Goal: Information Seeking & Learning: Learn about a topic

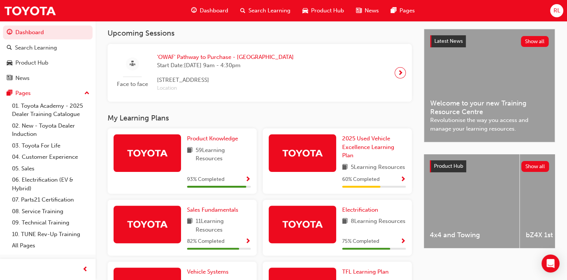
scroll to position [162, 0]
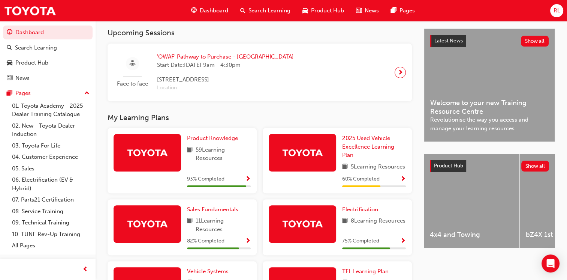
click at [149, 152] on img at bounding box center [147, 152] width 41 height 13
click at [209, 141] on span "Product Knowledge" at bounding box center [212, 138] width 51 height 7
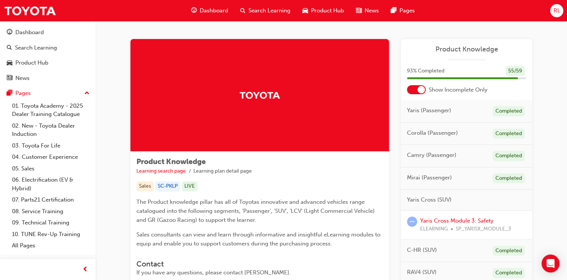
click at [144, 185] on div "Sales" at bounding box center [144, 186] width 17 height 10
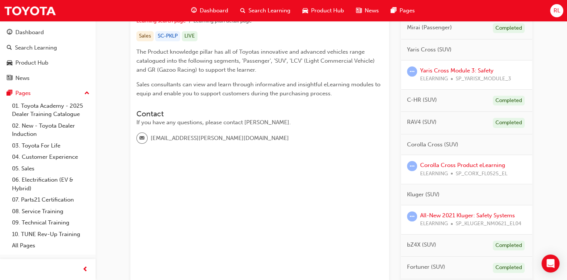
scroll to position [112, 0]
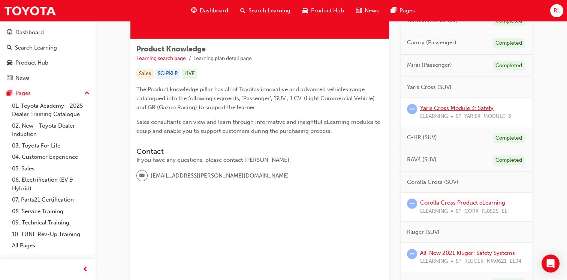
click at [445, 105] on link "Yaris Cross Module 3: Safety" at bounding box center [456, 108] width 73 height 7
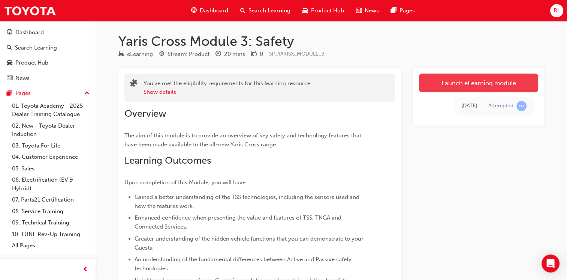
click at [484, 78] on link "Launch eLearning module" at bounding box center [478, 82] width 119 height 19
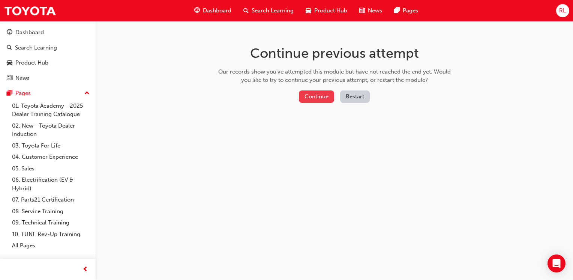
click at [312, 97] on button "Continue" at bounding box center [316, 96] width 35 height 12
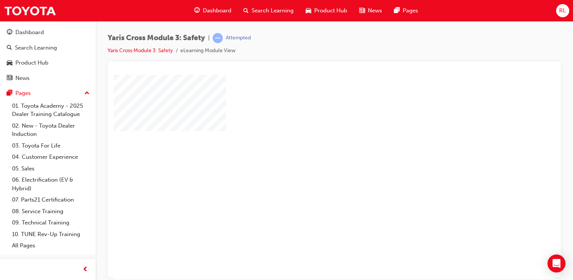
click at [312, 155] on div "play" at bounding box center [312, 155] width 0 height 0
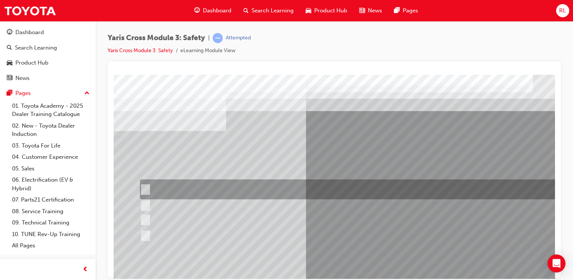
click at [144, 188] on input "Through TSS – Toyota Safety Sense" at bounding box center [144, 189] width 8 height 8
radio input "true"
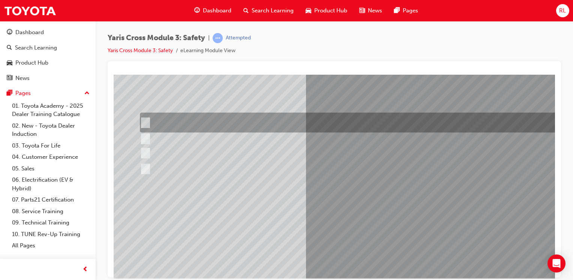
scroll to position [75, 0]
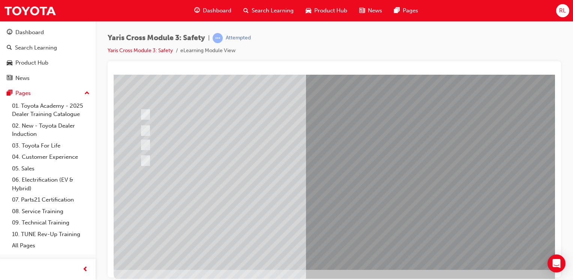
click at [376, 249] on div at bounding box center [369, 134] width 510 height 270
click at [150, 50] on link "Yaris Cross Module 3: Safety" at bounding box center [140, 50] width 65 height 6
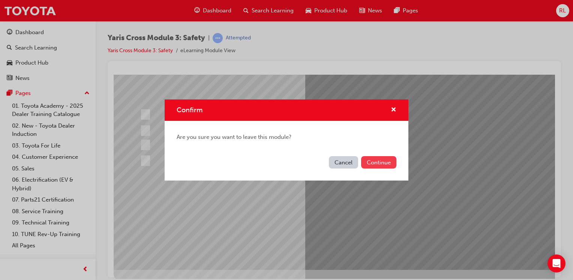
click at [378, 161] on button "Continue" at bounding box center [378, 162] width 35 height 12
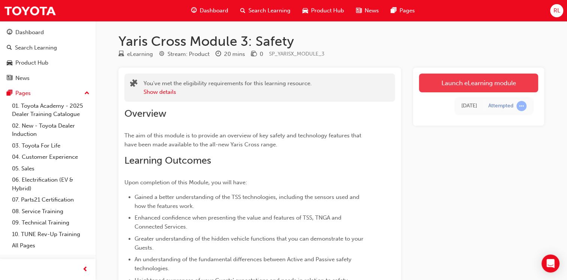
click at [474, 83] on link "Launch eLearning module" at bounding box center [478, 82] width 119 height 19
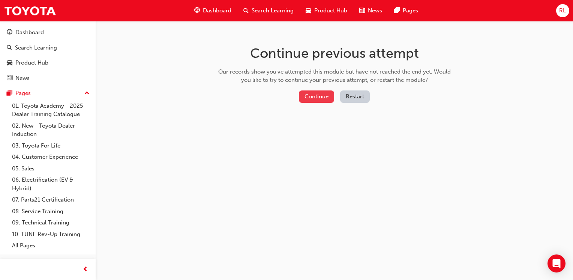
click at [302, 97] on button "Continue" at bounding box center [316, 96] width 35 height 12
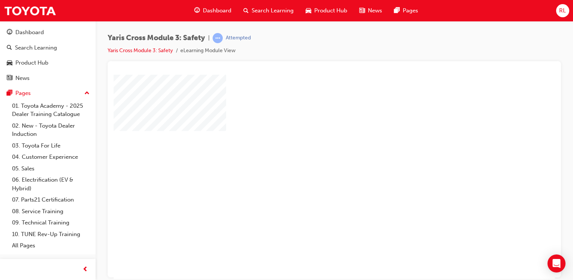
click at [312, 155] on div "play" at bounding box center [312, 155] width 0 height 0
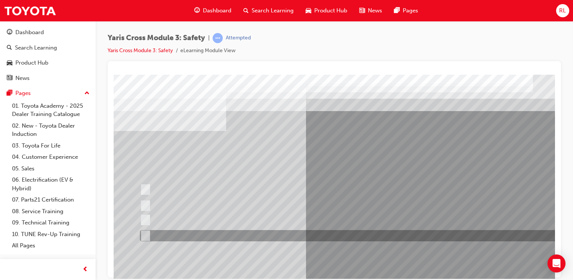
click at [146, 234] on input "SVT – Stolen Vehicle Tracking" at bounding box center [143, 235] width 8 height 8
checkbox input "true"
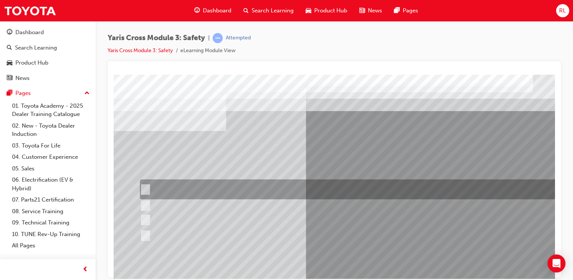
click at [146, 189] on input "SOS - Emergency Call" at bounding box center [143, 189] width 8 height 8
checkbox input "true"
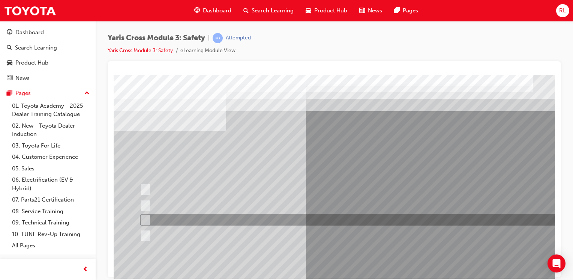
click at [149, 218] on div at bounding box center [357, 219] width 438 height 11
checkbox input "true"
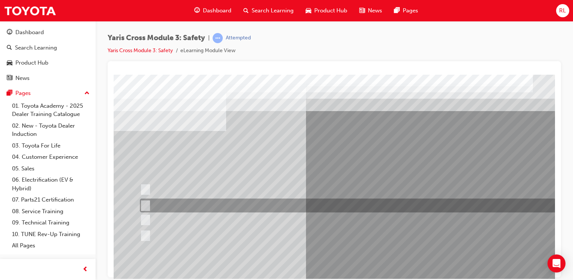
scroll to position [82, 0]
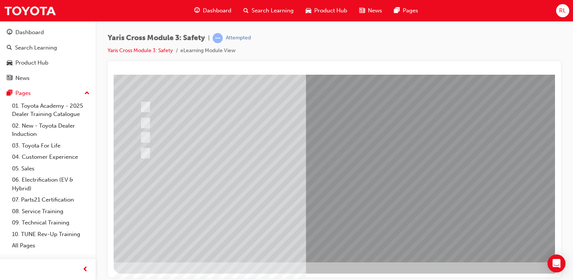
click at [360, 242] on div at bounding box center [369, 127] width 510 height 270
drag, startPoint x: 377, startPoint y: 246, endPoint x: 381, endPoint y: 238, distance: 8.9
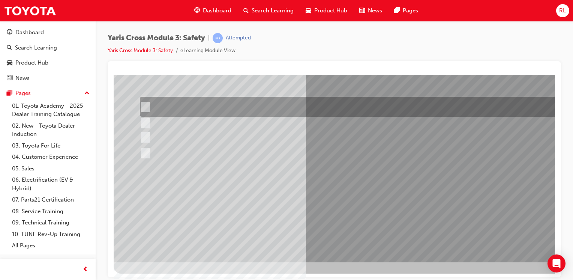
scroll to position [0, 0]
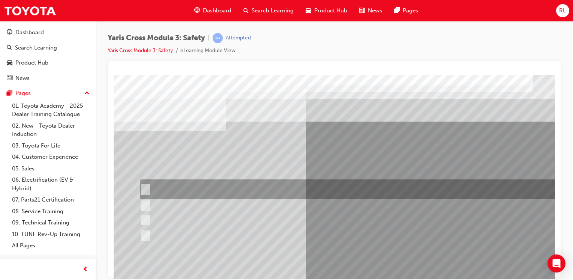
click at [404, 197] on div at bounding box center [357, 189] width 438 height 20
radio input "true"
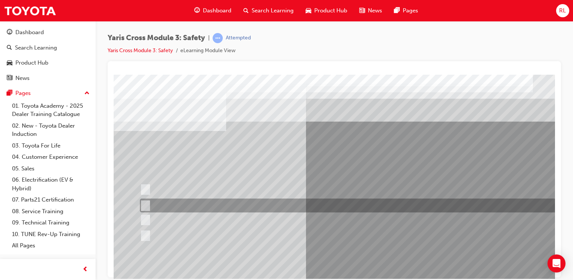
click at [147, 207] on input "12 months" at bounding box center [144, 205] width 8 height 8
radio input "true"
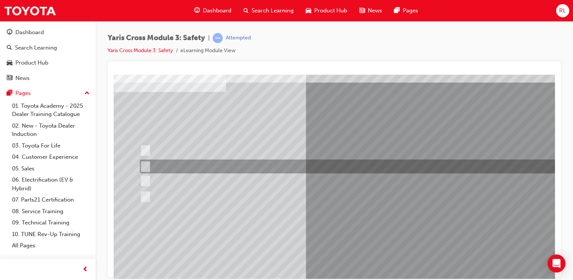
scroll to position [82, 0]
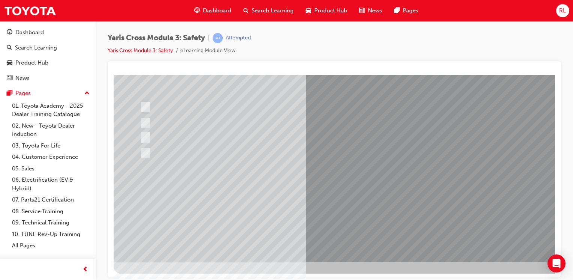
click at [279, 201] on div at bounding box center [369, 127] width 510 height 270
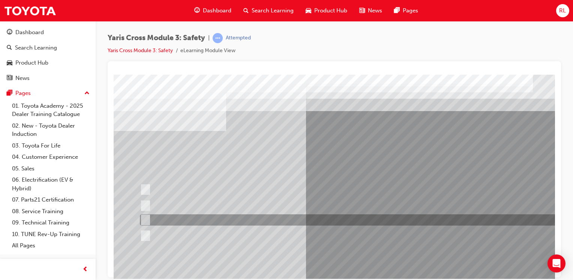
click at [145, 217] on input "GXL & Urban" at bounding box center [144, 219] width 8 height 8
radio input "true"
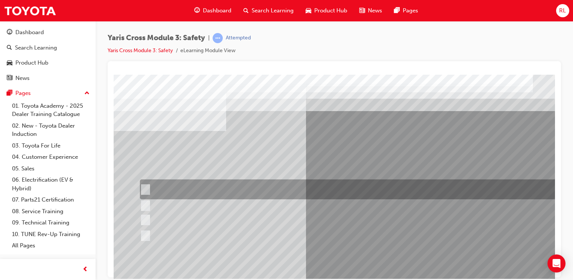
scroll to position [82, 0]
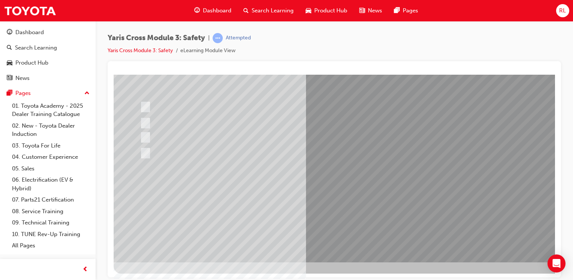
click at [326, 198] on div at bounding box center [369, 127] width 510 height 270
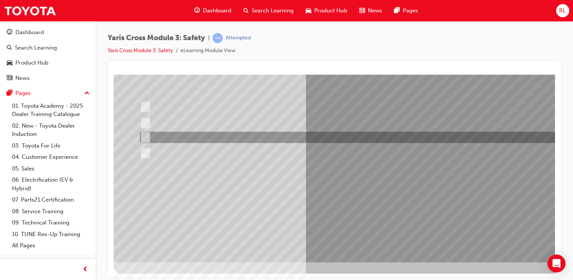
scroll to position [0, 0]
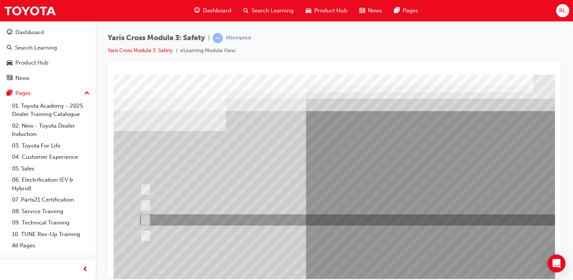
click at [146, 220] on input "Pre-Collision System (PCS)" at bounding box center [143, 219] width 8 height 8
checkbox input "true"
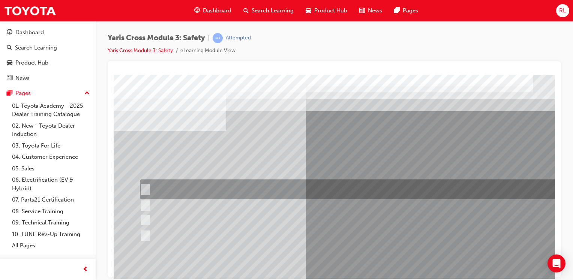
click at [146, 186] on input "Lane Departure Assist with Steering Control" at bounding box center [143, 189] width 8 height 8
checkbox input "true"
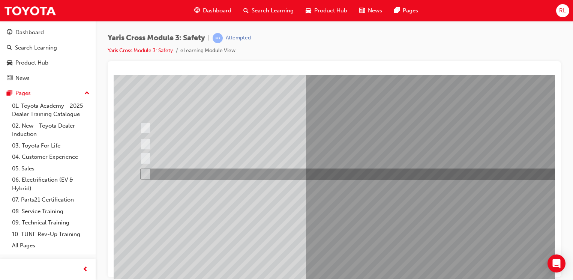
scroll to position [75, 0]
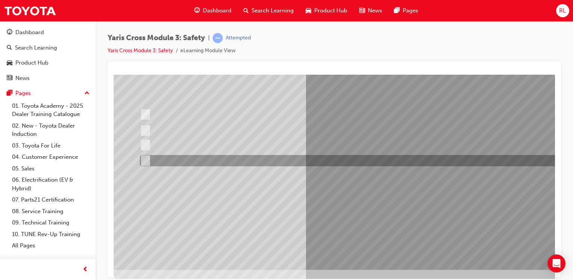
click at [142, 157] on input "Blind Spot Monitor (BSM)" at bounding box center [143, 160] width 8 height 8
checkbox input "true"
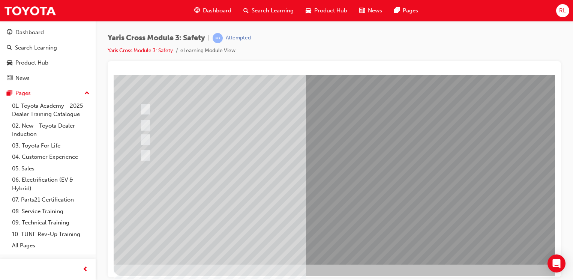
scroll to position [82, 0]
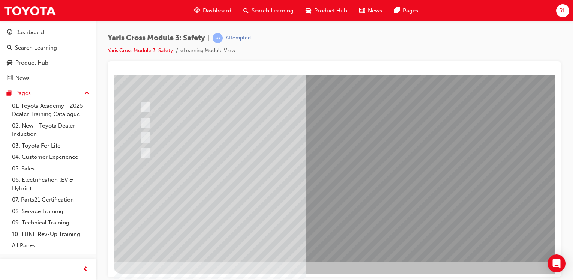
click at [355, 199] on div at bounding box center [369, 127] width 510 height 270
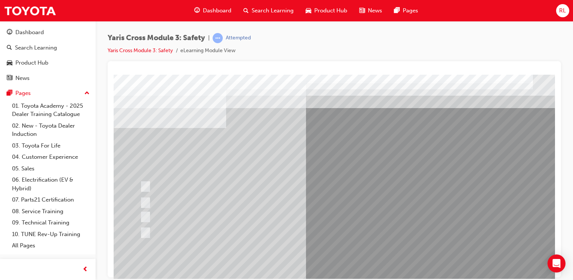
scroll to position [0, 0]
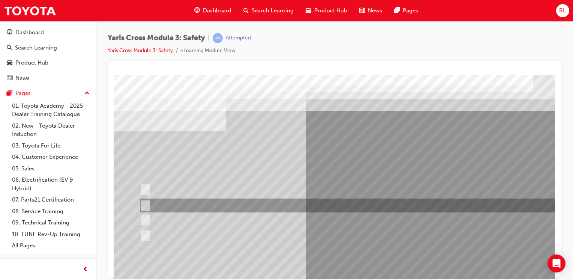
click at [145, 208] on input "SRS Airbags" at bounding box center [144, 205] width 8 height 8
radio input "true"
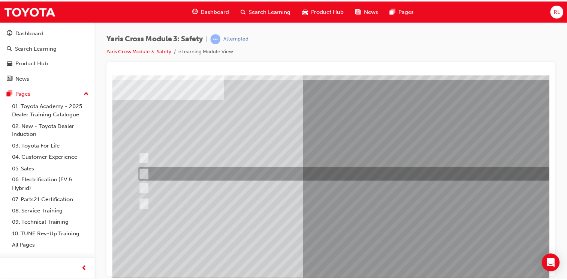
scroll to position [75, 0]
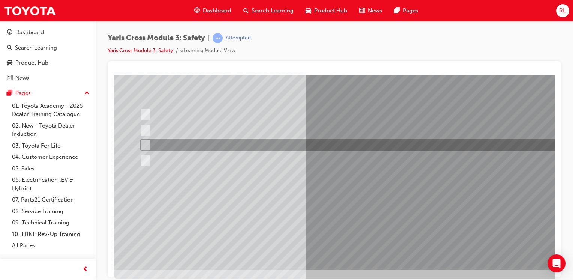
click at [147, 142] on input "Pre-Collision System (PCS)" at bounding box center [144, 145] width 8 height 8
radio input "true"
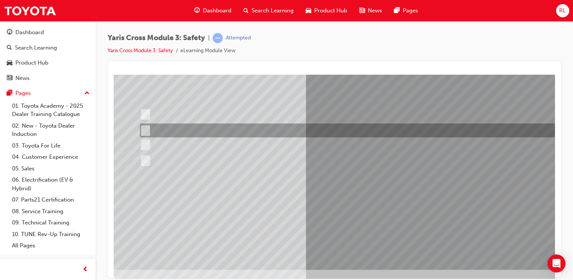
click at [145, 128] on input "SRS Airbags" at bounding box center [144, 130] width 8 height 8
radio input "true"
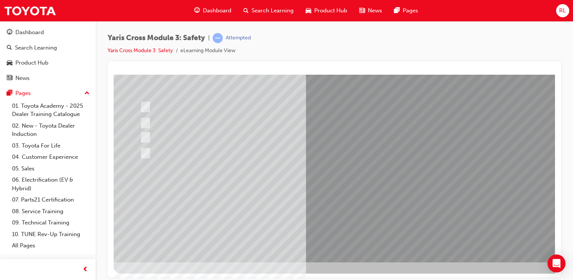
scroll to position [82, 0]
click at [340, 206] on div at bounding box center [369, 127] width 510 height 270
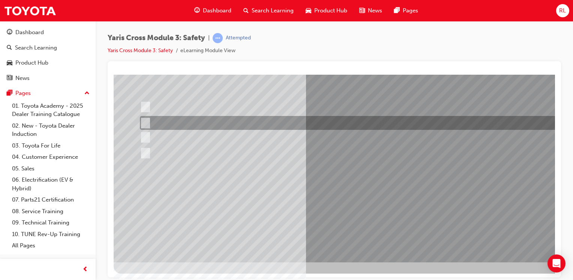
scroll to position [0, 0]
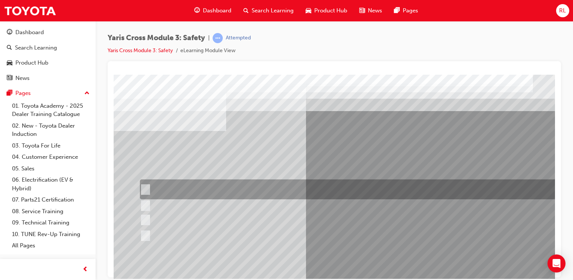
click at [147, 189] on input "Stop Sign" at bounding box center [144, 189] width 8 height 8
radio input "true"
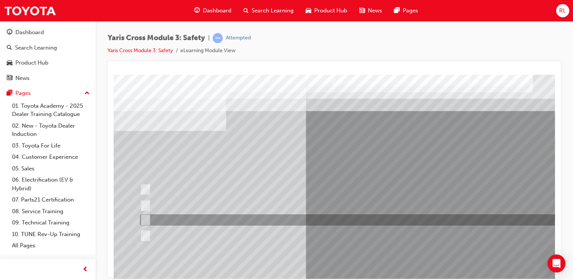
scroll to position [82, 0]
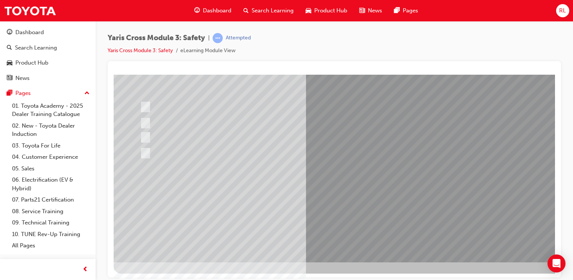
click at [334, 202] on div at bounding box center [369, 127] width 510 height 270
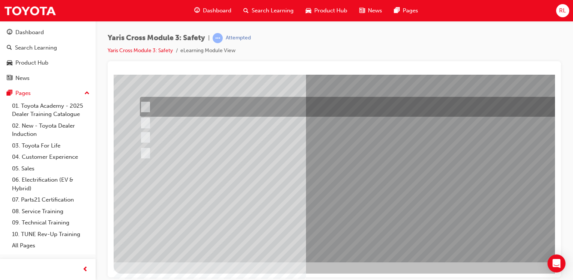
scroll to position [0, 0]
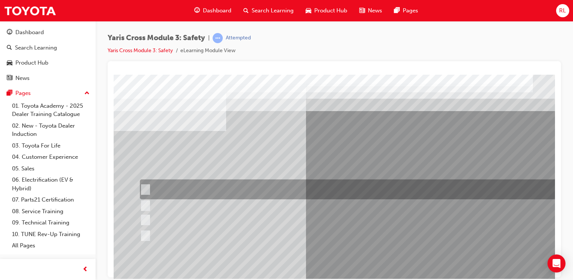
click at [147, 188] on input "Enhance the vehicle stability and prevent lane departure" at bounding box center [144, 189] width 8 height 8
radio input "true"
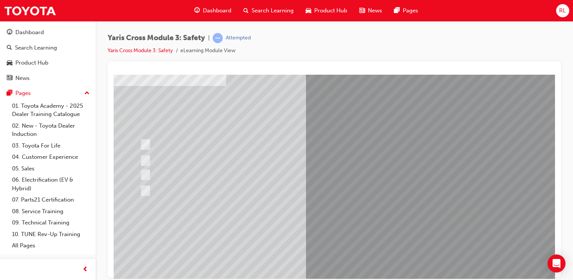
scroll to position [82, 0]
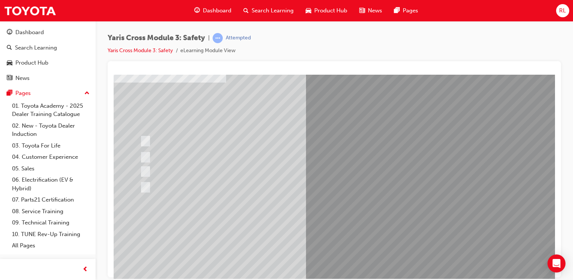
scroll to position [75, 0]
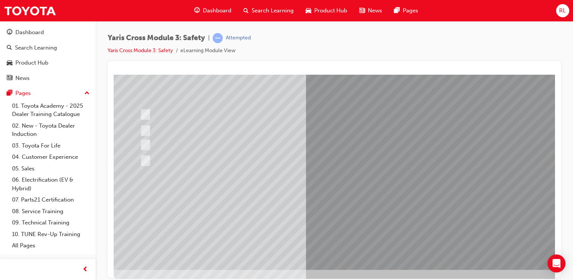
click at [331, 210] on div at bounding box center [369, 134] width 510 height 270
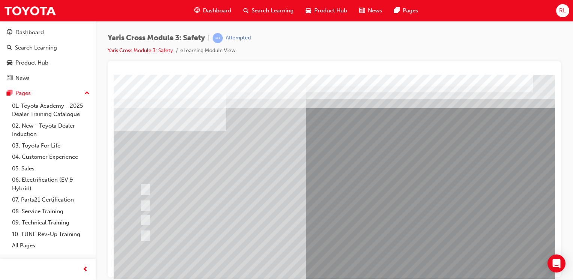
scroll to position [0, 0]
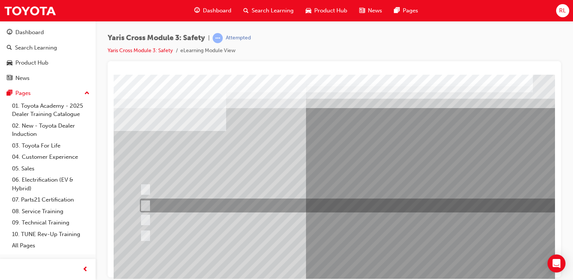
click at [183, 205] on div at bounding box center [357, 205] width 438 height 14
radio input "true"
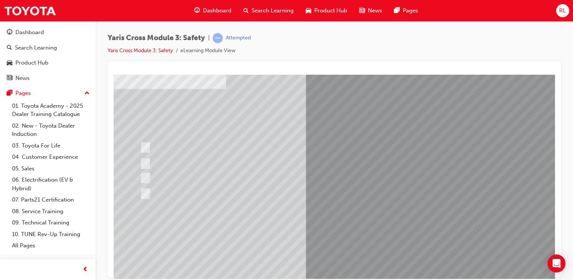
scroll to position [82, 0]
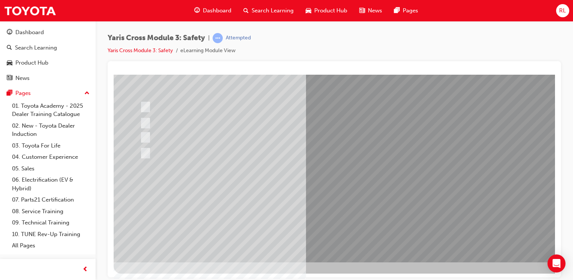
click at [357, 200] on div at bounding box center [369, 127] width 510 height 270
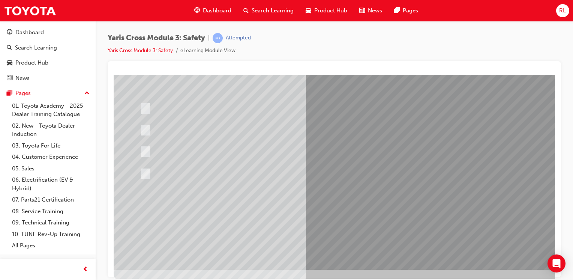
scroll to position [37, 0]
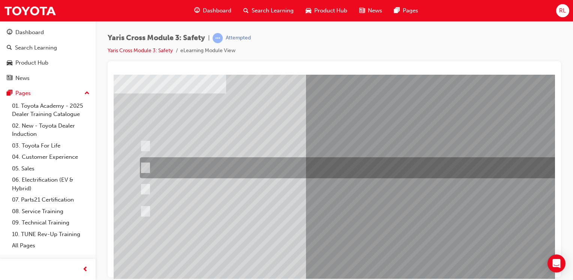
click at [360, 163] on div at bounding box center [357, 167] width 438 height 21
radio input "true"
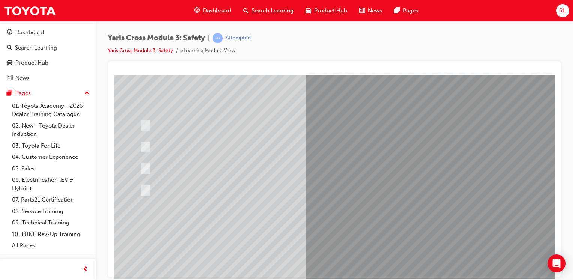
scroll to position [7, 0]
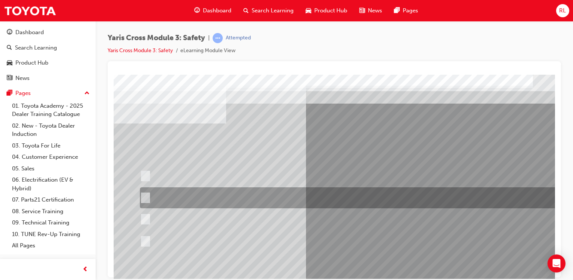
click at [332, 190] on div at bounding box center [357, 197] width 438 height 21
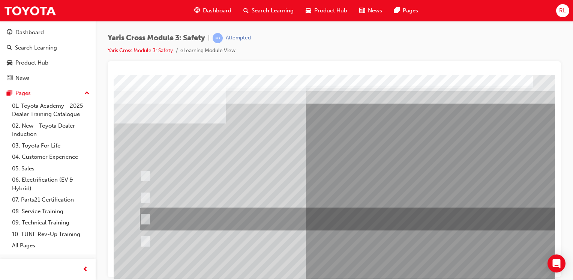
scroll to position [82, 0]
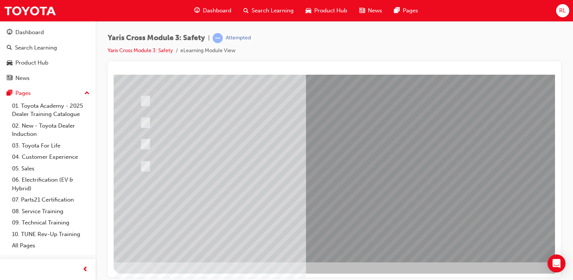
click at [362, 201] on div at bounding box center [369, 127] width 510 height 270
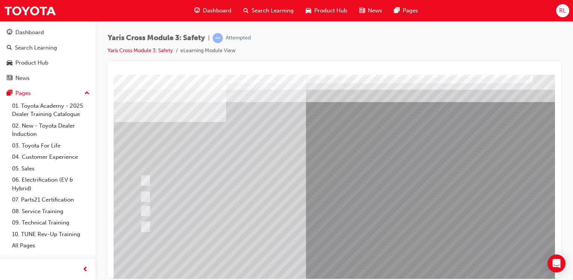
scroll to position [7, 0]
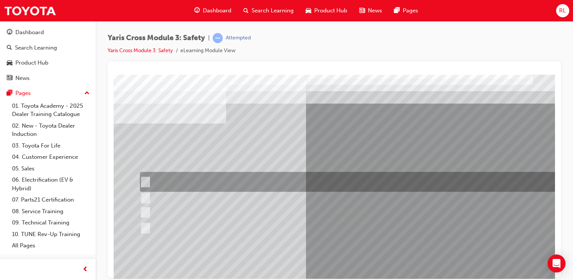
click at [146, 180] on input "Through TSS – Toyota Safety Sense" at bounding box center [144, 182] width 8 height 8
radio input "true"
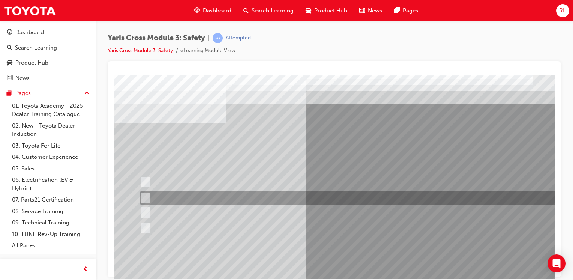
click at [144, 196] on input "Through the CY19 Multimedia" at bounding box center [144, 198] width 8 height 8
radio input "true"
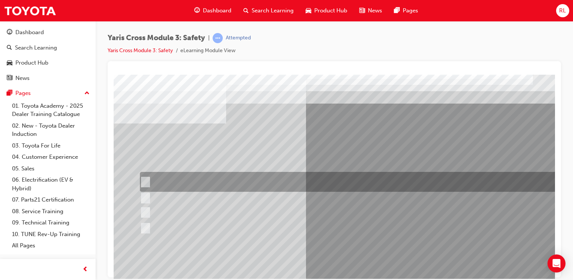
click at [148, 177] on div at bounding box center [357, 182] width 438 height 20
radio input "true"
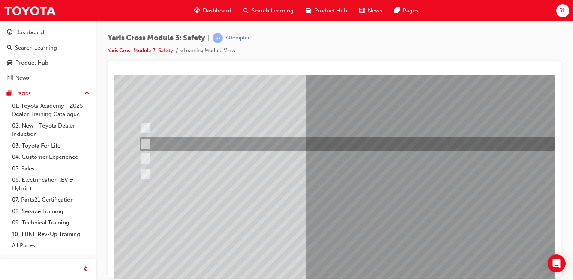
scroll to position [82, 0]
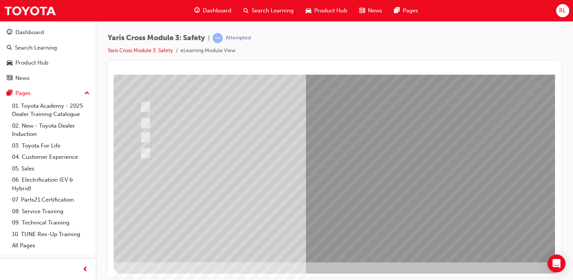
click at [359, 200] on div at bounding box center [369, 127] width 510 height 270
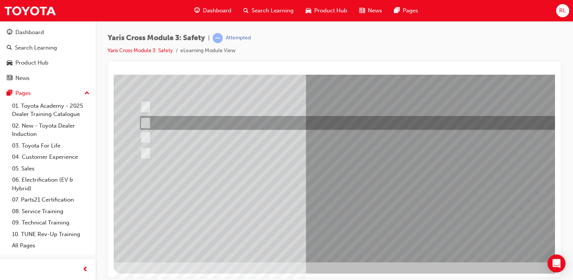
scroll to position [0, 0]
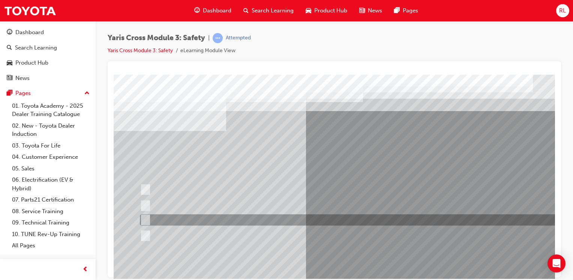
click at [145, 221] on input "ACN – Automatic Collision Notification" at bounding box center [143, 219] width 8 height 8
checkbox input "true"
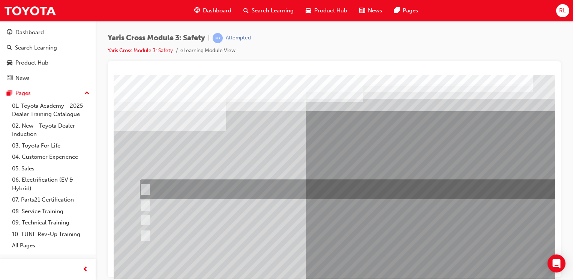
click at [149, 189] on div at bounding box center [357, 189] width 438 height 20
checkbox input "true"
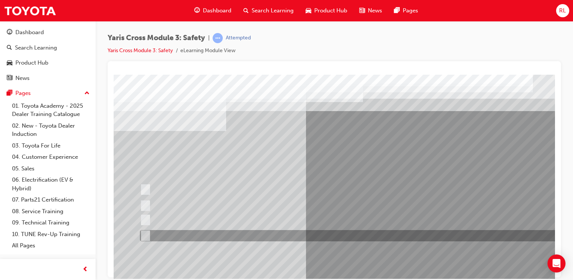
click at [146, 236] on input "SVT – Stolen Vehicle Tracking" at bounding box center [143, 235] width 8 height 8
checkbox input "true"
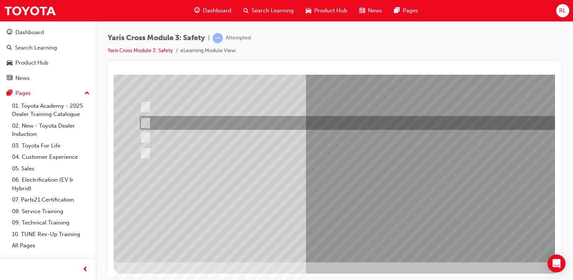
scroll to position [82, 0]
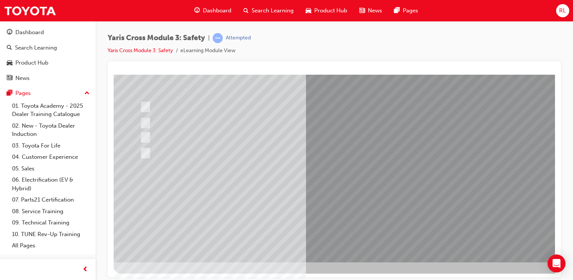
click at [356, 203] on div at bounding box center [369, 127] width 510 height 270
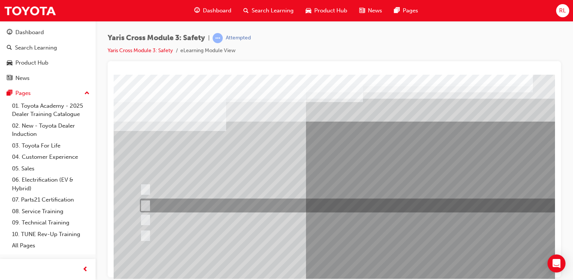
click at [191, 201] on div at bounding box center [357, 205] width 438 height 14
radio input "true"
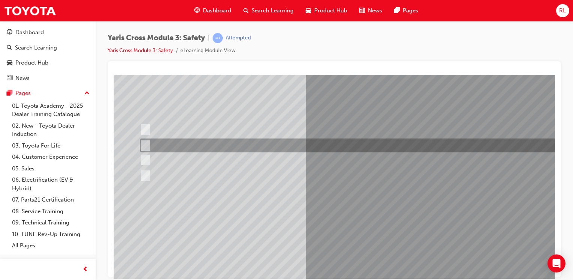
scroll to position [82, 0]
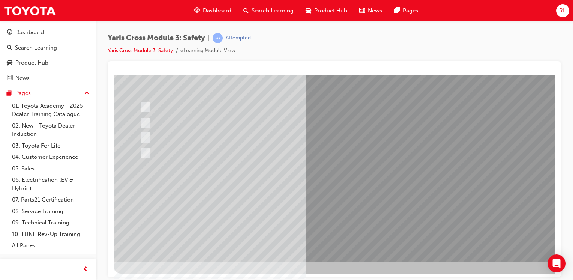
click at [345, 202] on div at bounding box center [369, 127] width 510 height 270
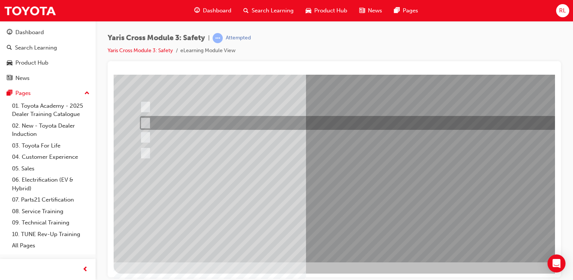
scroll to position [0, 0]
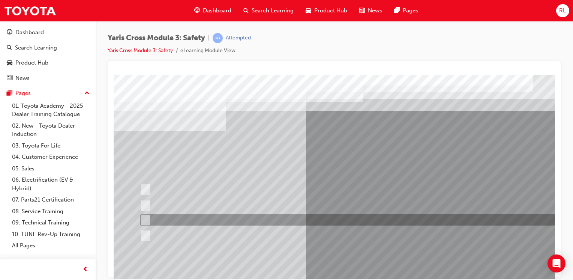
click at [222, 218] on div at bounding box center [357, 219] width 438 height 11
radio input "true"
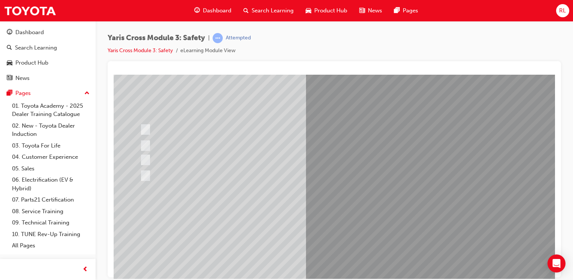
scroll to position [82, 0]
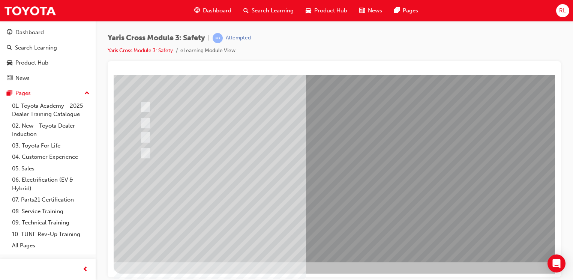
click at [364, 203] on div at bounding box center [369, 127] width 510 height 270
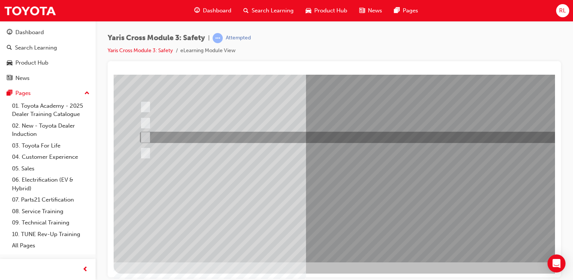
scroll to position [0, 0]
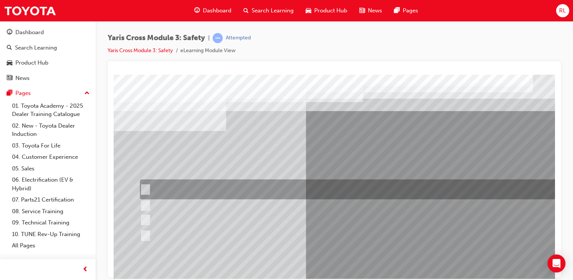
click at [144, 189] on input "Lane Departure Assist with Steering Control" at bounding box center [143, 189] width 8 height 8
checkbox input "true"
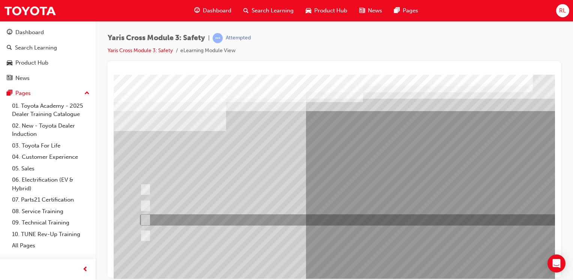
click at [144, 219] on input "Pre-Collision System (PCS)" at bounding box center [143, 219] width 8 height 8
checkbox input "true"
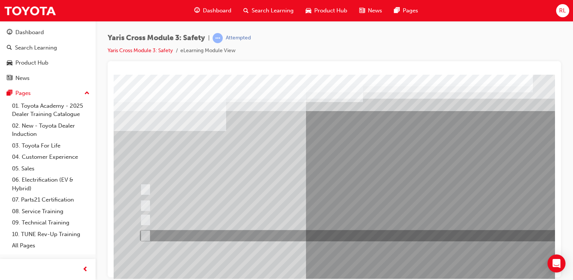
click at [141, 236] on input "Blind Spot Monitor (BSM)" at bounding box center [143, 235] width 8 height 8
checkbox input "true"
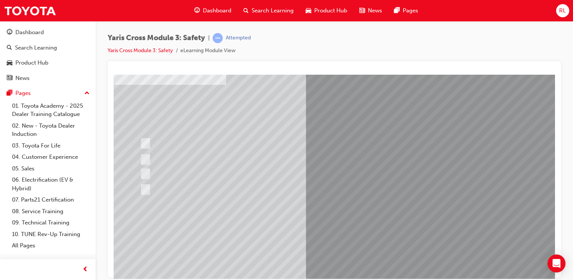
scroll to position [82, 0]
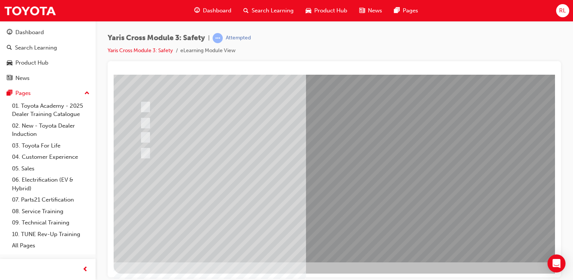
click at [365, 198] on div at bounding box center [369, 127] width 510 height 270
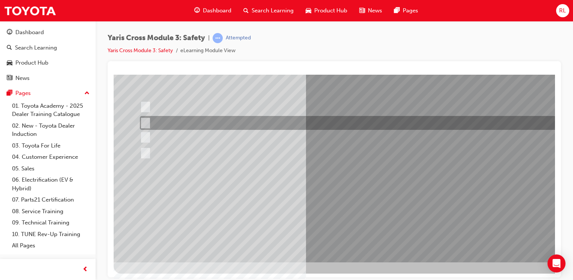
scroll to position [0, 0]
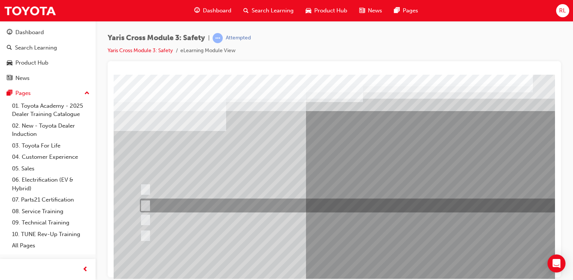
click at [145, 203] on input "SRS Airbags" at bounding box center [144, 205] width 8 height 8
radio input "true"
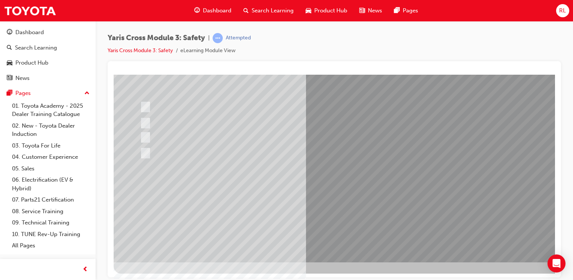
scroll to position [82, 0]
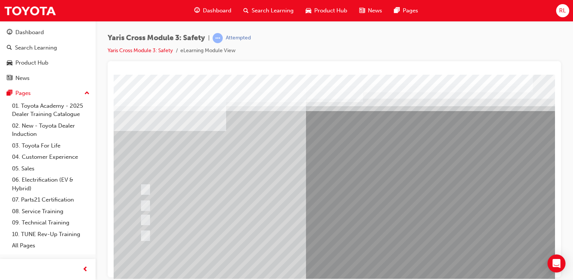
click at [394, 204] on div at bounding box center [369, 209] width 510 height 270
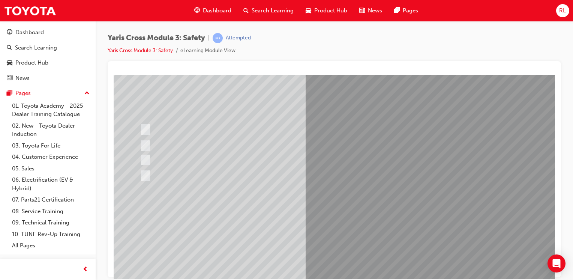
scroll to position [82, 0]
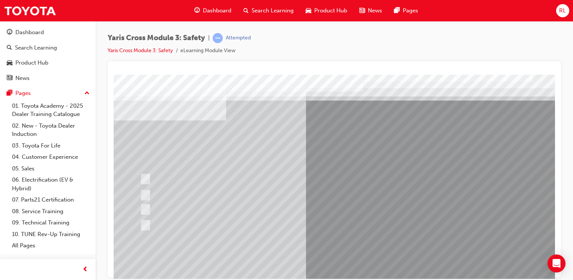
scroll to position [7, 0]
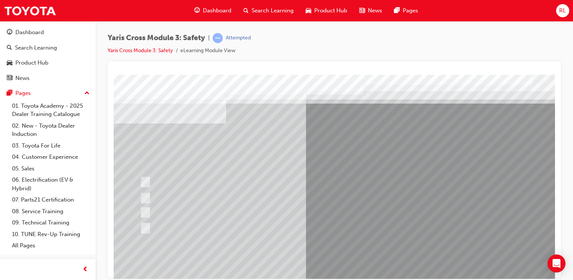
click at [146, 180] on div at bounding box center [369, 202] width 510 height 270
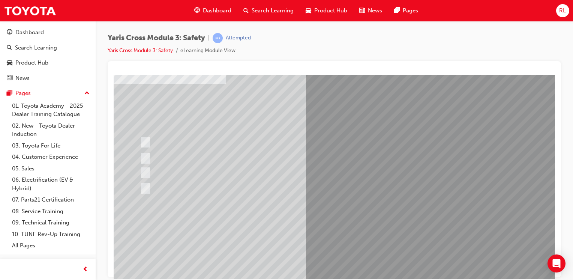
scroll to position [82, 0]
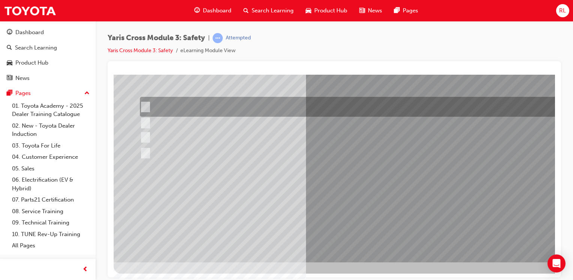
click at [147, 106] on input "Stop Sign" at bounding box center [144, 107] width 8 height 8
radio input "true"
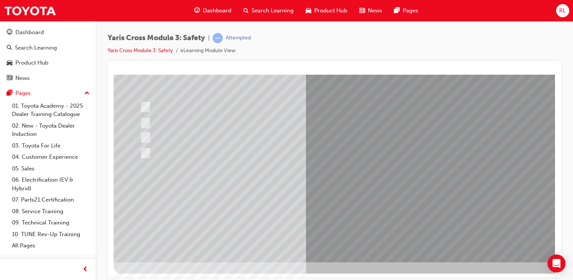
click at [313, 241] on div at bounding box center [369, 127] width 510 height 270
click at [147, 141] on div at bounding box center [357, 137] width 438 height 11
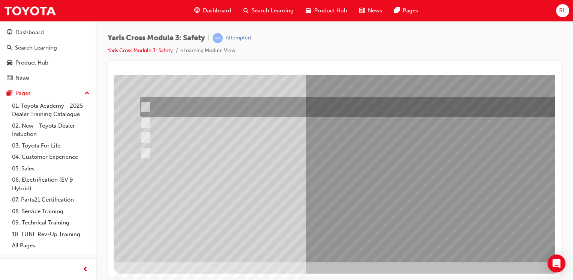
scroll to position [0, 0]
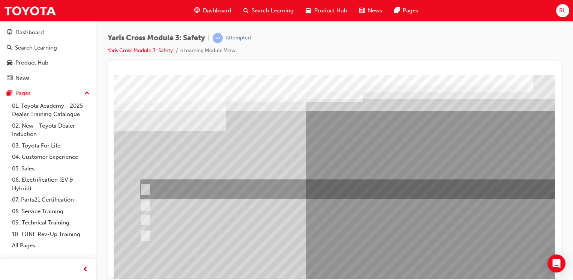
click at [146, 186] on input "Enhance the vehicle stability and prevent lane departure" at bounding box center [144, 189] width 8 height 8
radio input "true"
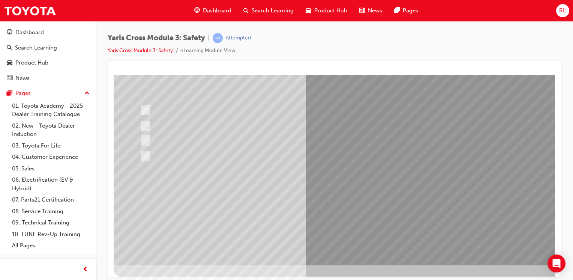
scroll to position [82, 0]
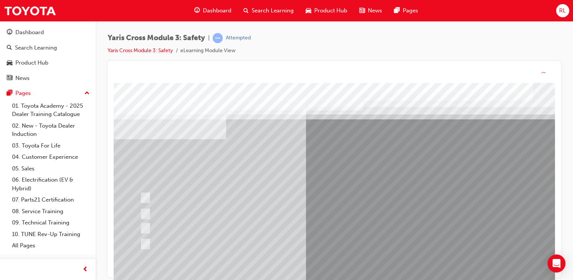
click at [381, 208] on div at bounding box center [369, 218] width 510 height 270
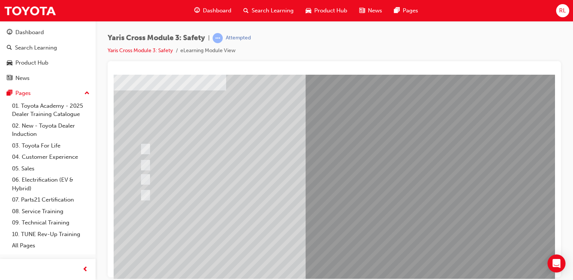
scroll to position [82, 0]
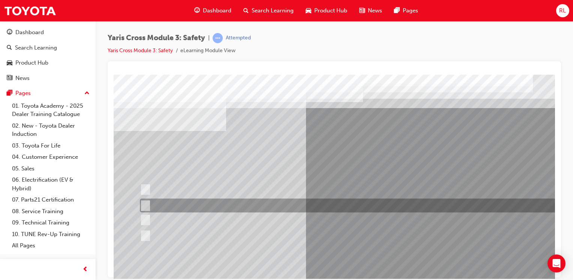
click at [193, 204] on div at bounding box center [357, 205] width 438 height 14
radio input "true"
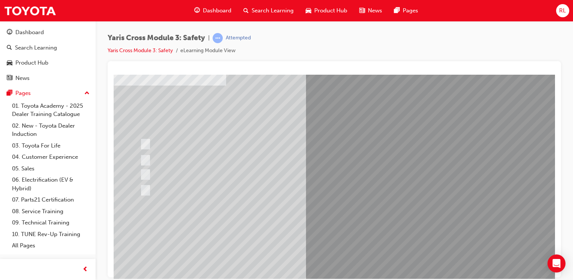
scroll to position [82, 0]
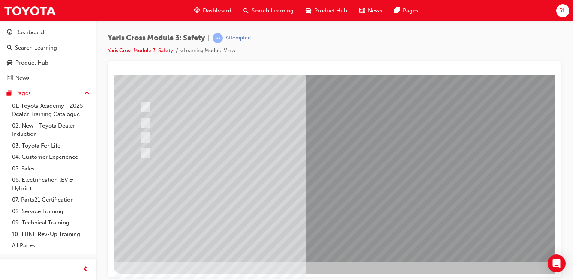
click at [346, 199] on div at bounding box center [369, 127] width 510 height 270
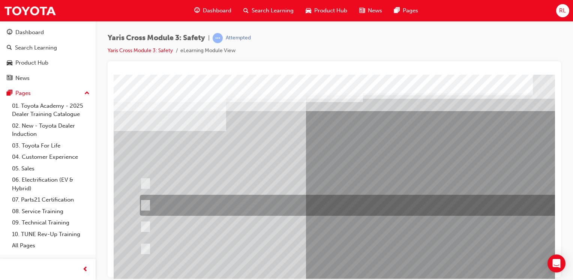
click at [347, 202] on div at bounding box center [357, 204] width 438 height 21
radio input "true"
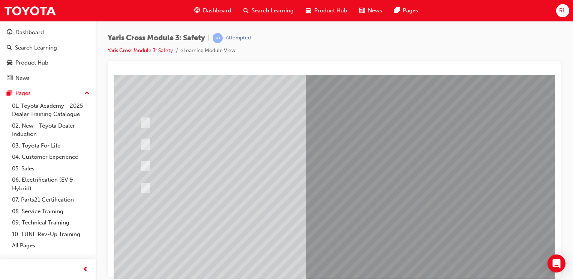
scroll to position [82, 0]
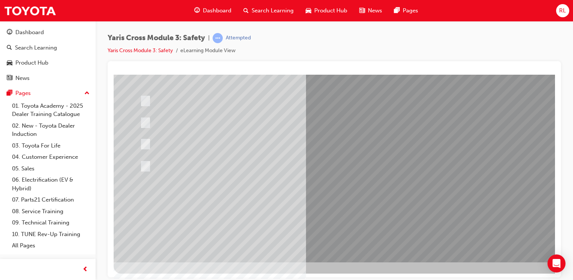
click at [375, 202] on div at bounding box center [369, 127] width 510 height 270
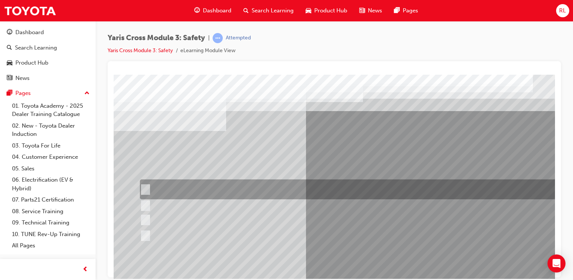
click at [297, 187] on div at bounding box center [357, 189] width 438 height 20
radio input "true"
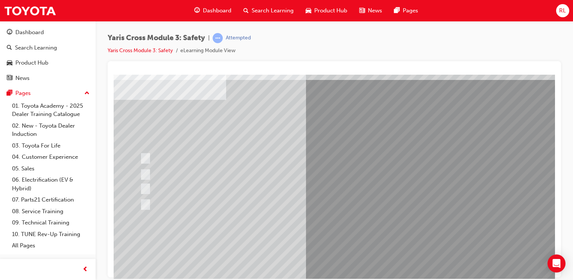
scroll to position [82, 0]
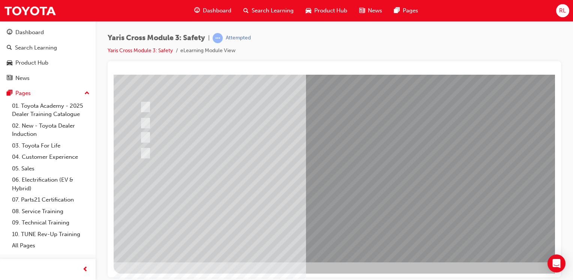
click at [365, 249] on div at bounding box center [369, 127] width 510 height 270
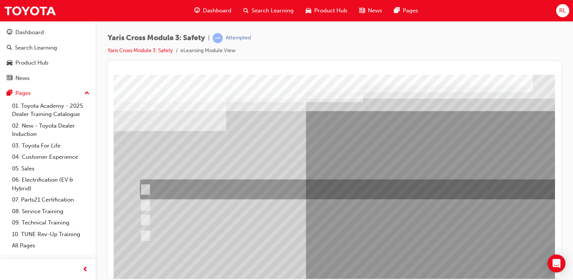
click at [189, 189] on div at bounding box center [357, 189] width 438 height 20
checkbox input "true"
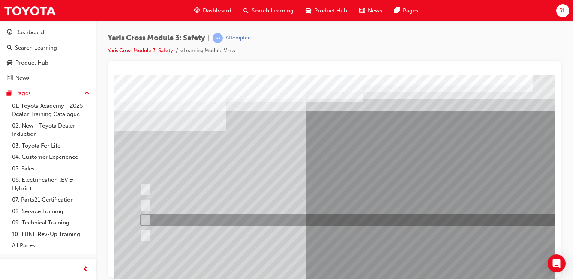
click at [176, 214] on div at bounding box center [357, 219] width 438 height 11
checkbox input "true"
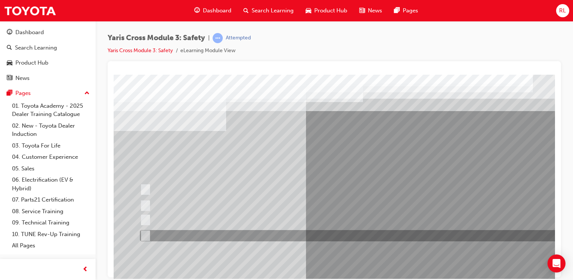
click at [170, 233] on div at bounding box center [357, 235] width 438 height 11
checkbox input "true"
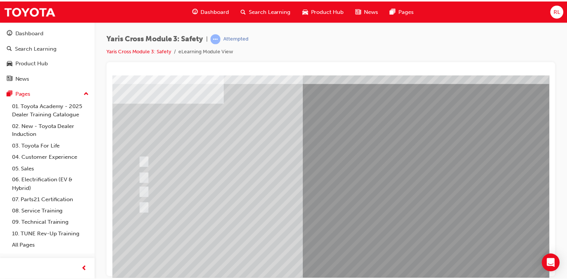
scroll to position [75, 0]
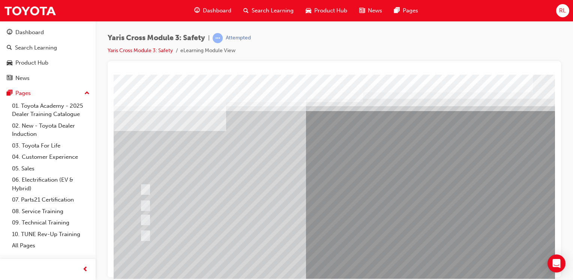
click at [380, 208] on div at bounding box center [369, 209] width 510 height 270
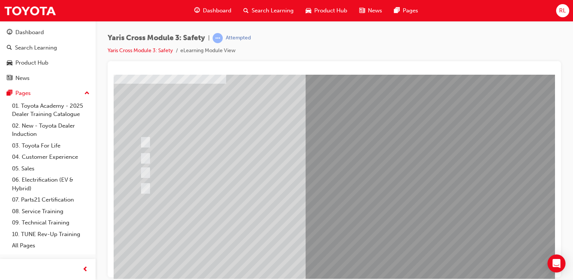
scroll to position [82, 0]
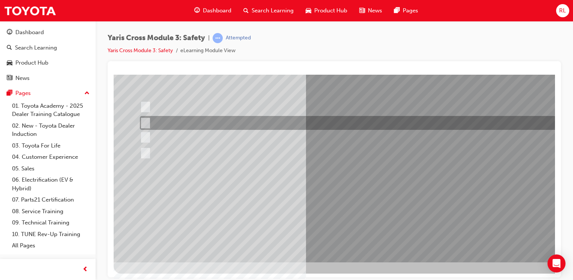
scroll to position [0, 0]
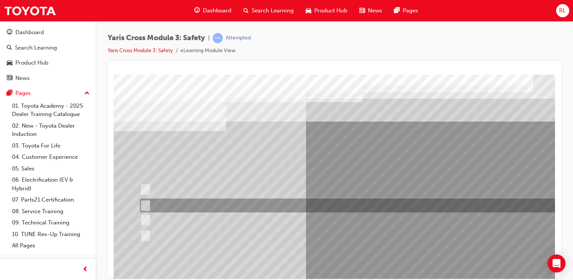
click at [188, 207] on div at bounding box center [357, 205] width 438 height 14
radio input "true"
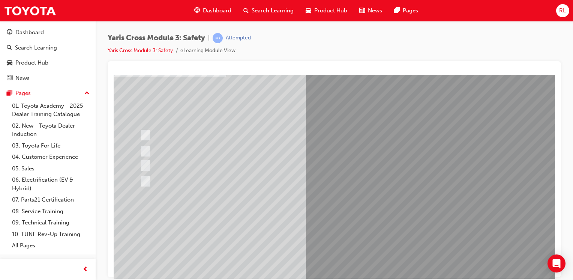
scroll to position [75, 0]
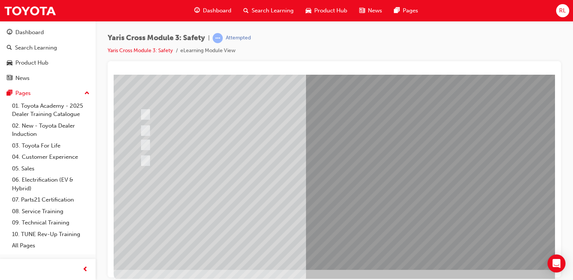
click at [146, 159] on div at bounding box center [369, 134] width 510 height 270
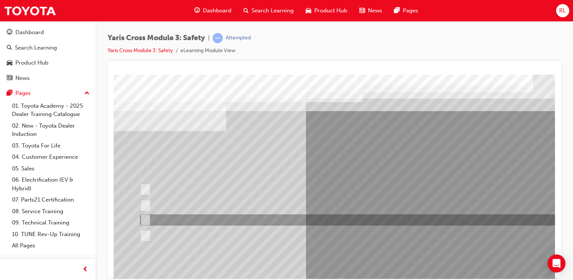
click at [150, 217] on div at bounding box center [357, 219] width 438 height 11
radio input "true"
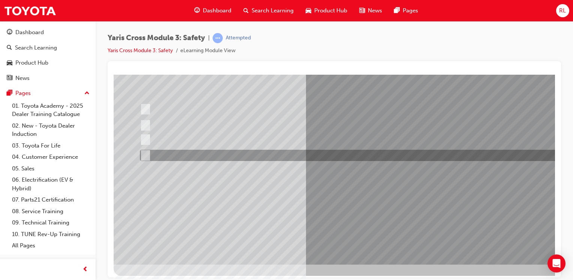
scroll to position [82, 0]
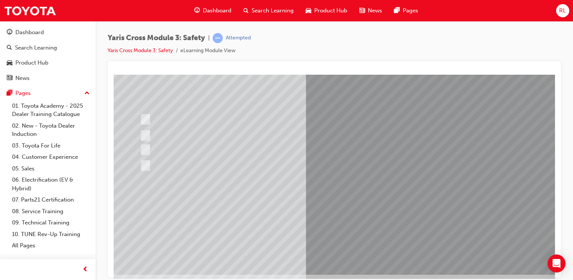
scroll to position [75, 0]
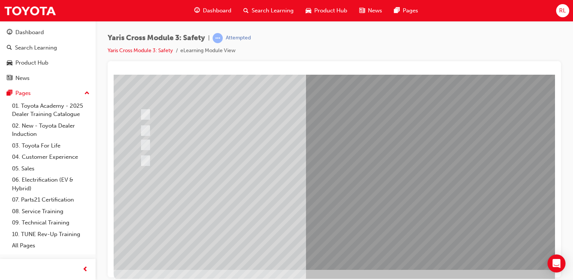
click at [357, 209] on div at bounding box center [369, 134] width 510 height 270
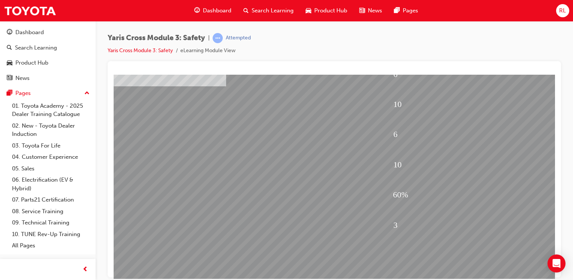
scroll to position [82, 0]
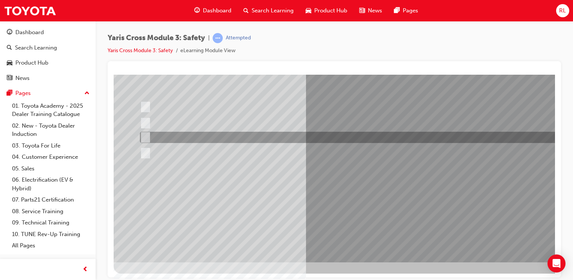
scroll to position [0, 0]
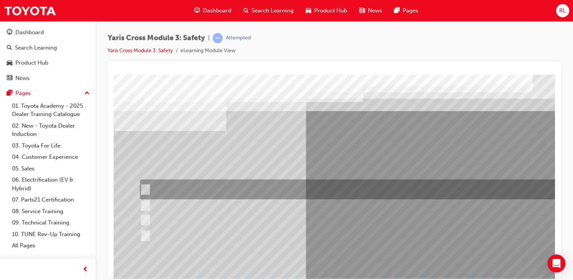
click at [161, 187] on div at bounding box center [357, 189] width 438 height 20
checkbox input "true"
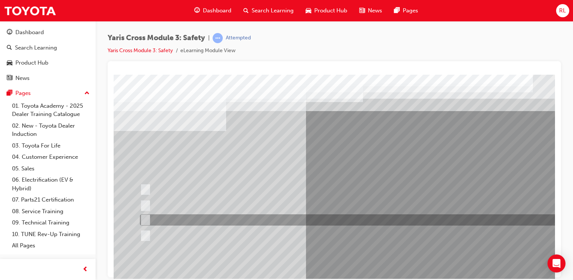
click at [145, 219] on input "Pre-Collision System (PCS)" at bounding box center [143, 219] width 8 height 8
checkbox input "true"
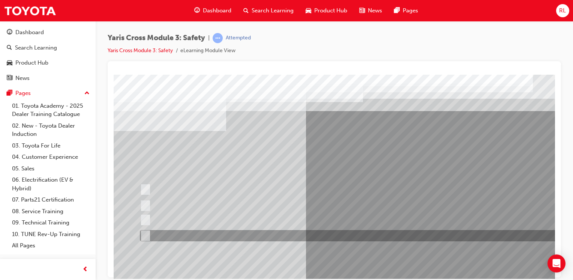
click at [143, 235] on input "Blind Spot Monitor (BSM)" at bounding box center [143, 235] width 8 height 8
checkbox input "true"
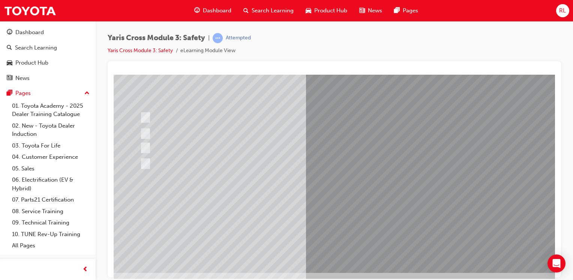
scroll to position [82, 0]
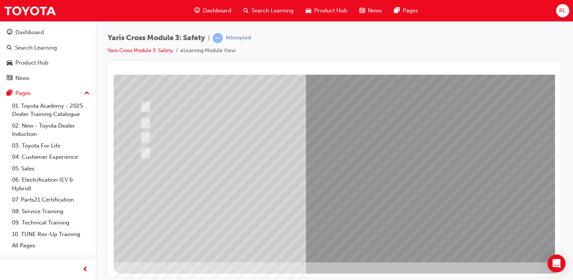
click at [357, 200] on div at bounding box center [369, 127] width 510 height 270
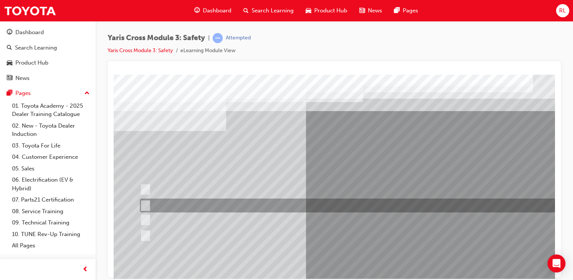
click at [143, 201] on input "SRS Airbags" at bounding box center [144, 205] width 8 height 8
radio input "true"
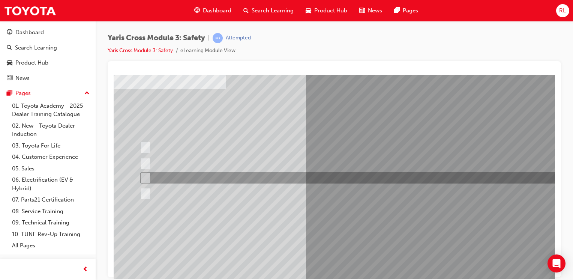
scroll to position [82, 0]
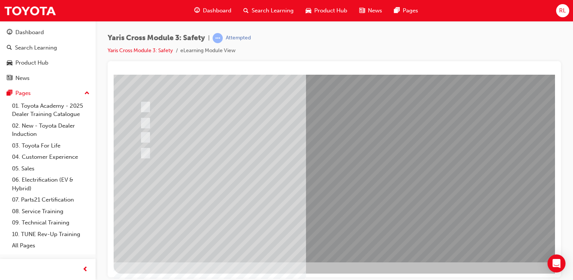
click at [341, 203] on div at bounding box center [369, 127] width 510 height 270
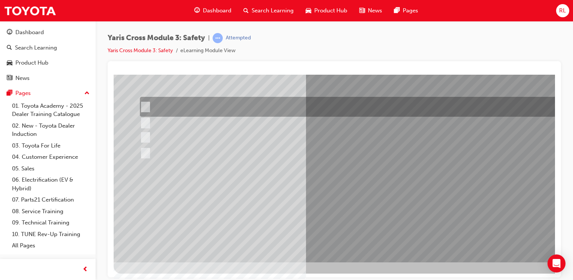
click at [143, 105] on input "Stop Sign" at bounding box center [144, 107] width 8 height 8
radio input "true"
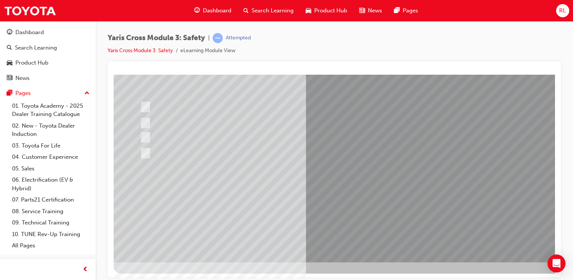
click at [363, 202] on div at bounding box center [369, 127] width 510 height 270
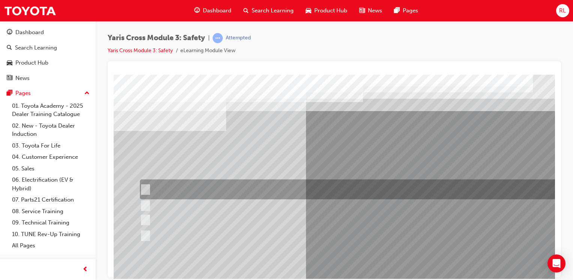
click at [143, 187] on input "Enhance the vehicle stability and prevent lane departure" at bounding box center [144, 189] width 8 height 8
radio input "true"
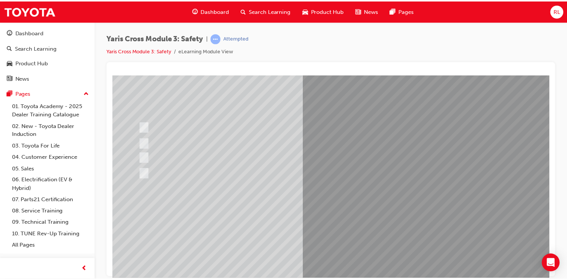
scroll to position [82, 0]
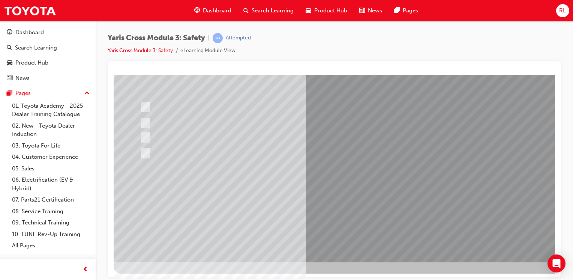
click at [366, 200] on div at bounding box center [369, 127] width 510 height 270
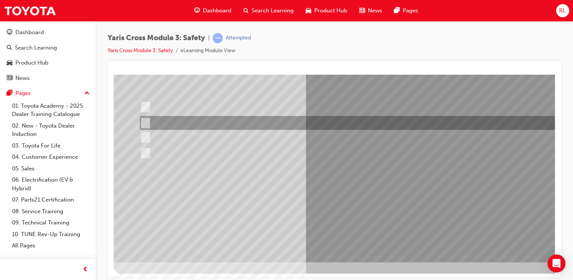
scroll to position [0, 0]
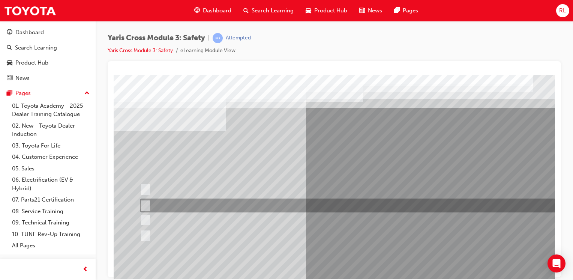
click at [245, 204] on div at bounding box center [357, 205] width 438 height 14
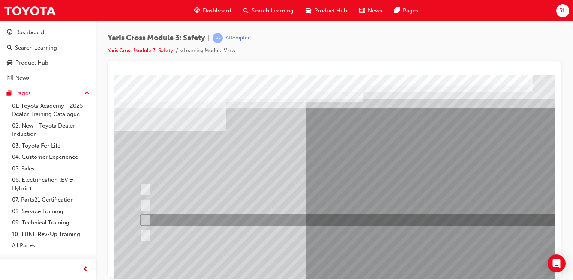
click at [168, 222] on div at bounding box center [357, 219] width 438 height 11
radio input "false"
radio input "true"
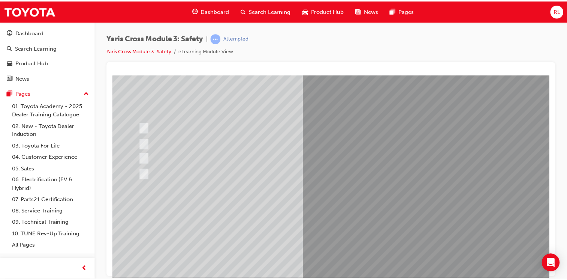
scroll to position [82, 0]
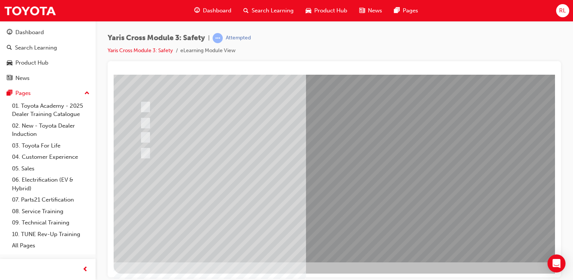
click at [369, 202] on div at bounding box center [369, 127] width 510 height 270
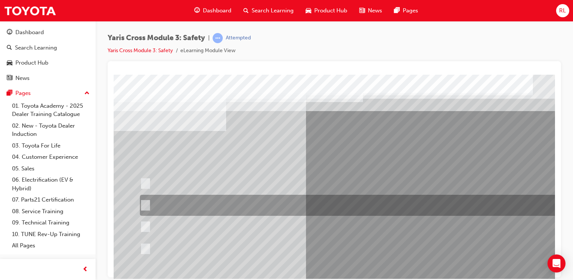
click at [367, 202] on div at bounding box center [357, 204] width 438 height 21
radio input "true"
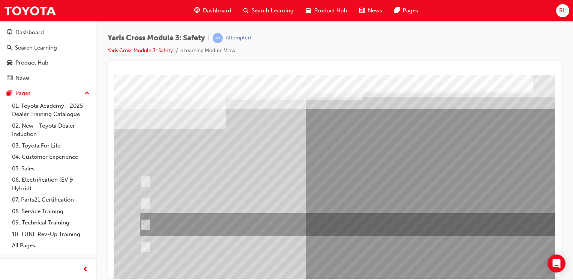
scroll to position [82, 0]
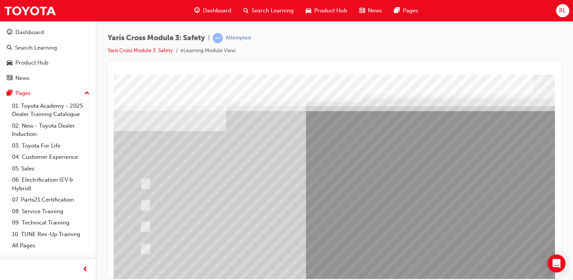
click at [384, 200] on div at bounding box center [369, 209] width 510 height 270
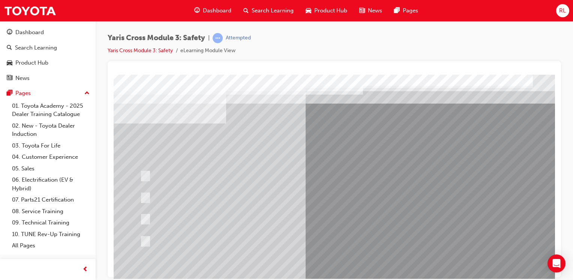
scroll to position [82, 0]
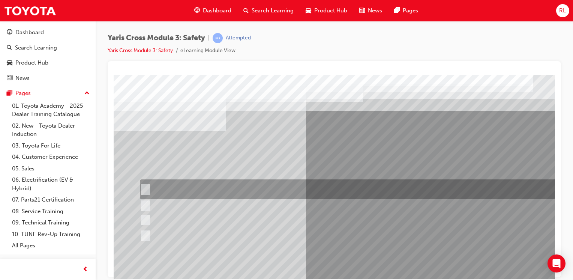
click at [288, 193] on div at bounding box center [357, 189] width 438 height 20
radio input "true"
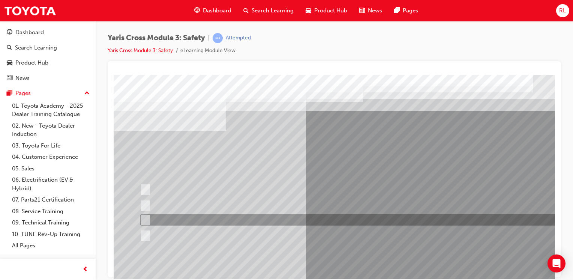
scroll to position [82, 0]
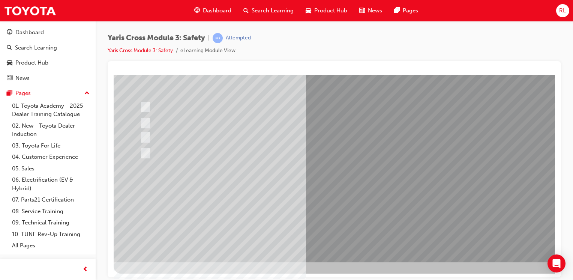
click at [363, 197] on div at bounding box center [369, 127] width 510 height 270
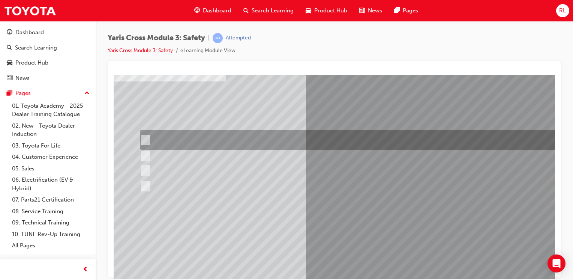
scroll to position [75, 0]
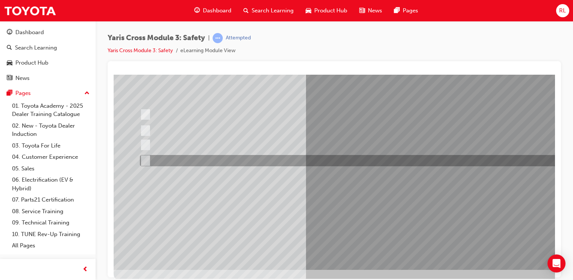
click at [280, 163] on div at bounding box center [357, 160] width 438 height 11
checkbox input "true"
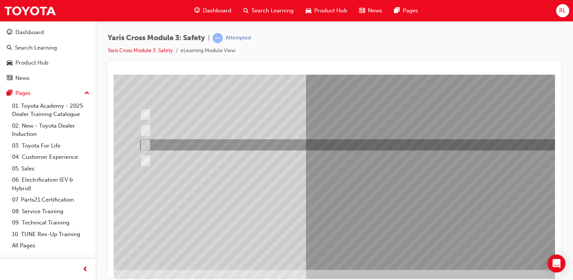
click at [289, 145] on div at bounding box center [357, 144] width 438 height 11
checkbox input "true"
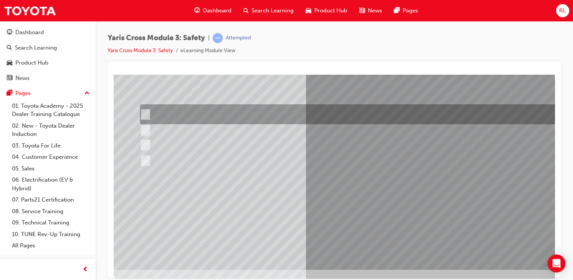
click at [246, 106] on div at bounding box center [357, 114] width 438 height 20
checkbox input "true"
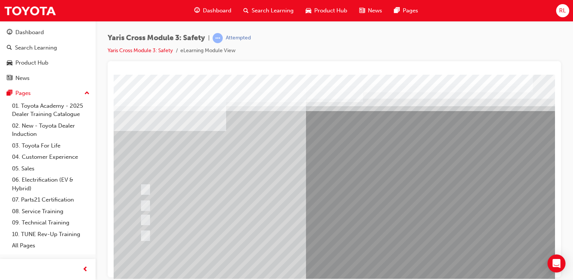
click at [373, 212] on div at bounding box center [369, 209] width 510 height 270
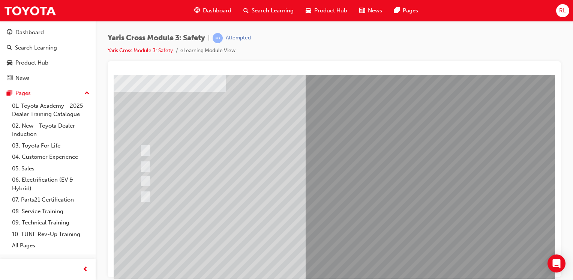
scroll to position [82, 0]
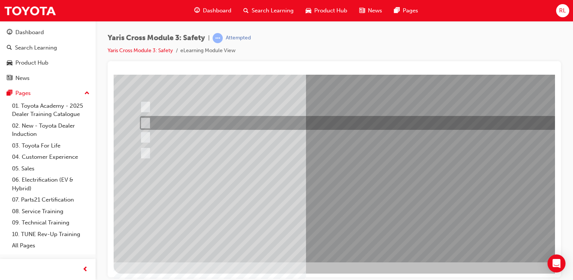
scroll to position [0, 0]
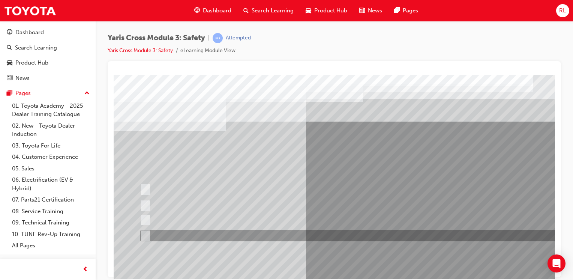
click at [174, 231] on div at bounding box center [357, 235] width 438 height 11
radio input "true"
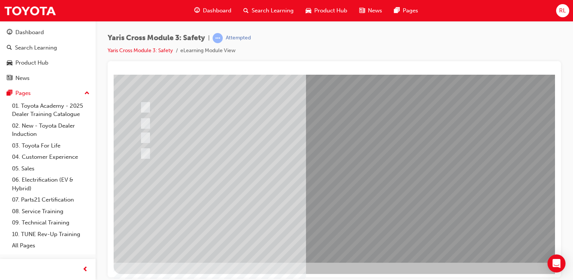
scroll to position [82, 0]
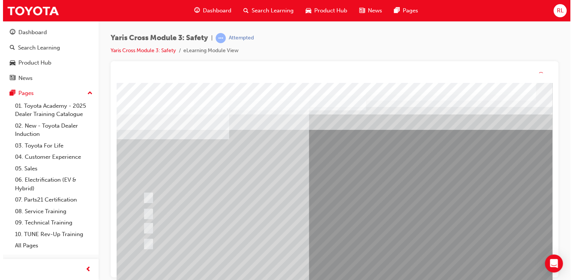
click at [387, 217] on div at bounding box center [371, 218] width 510 height 270
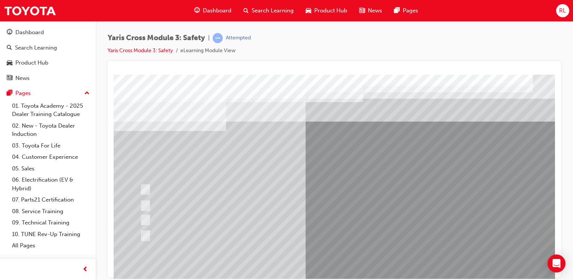
scroll to position [82, 0]
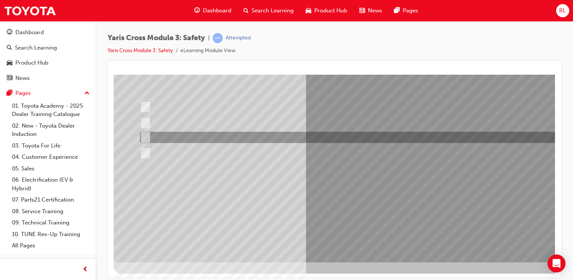
click at [221, 137] on div at bounding box center [357, 137] width 438 height 11
radio input "true"
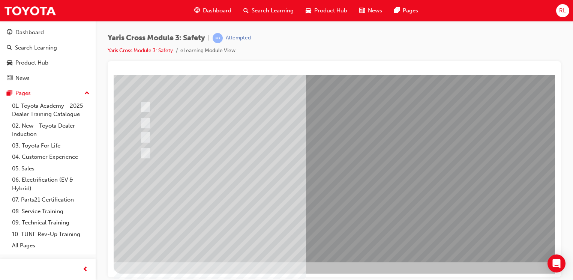
click at [366, 198] on div at bounding box center [369, 127] width 510 height 270
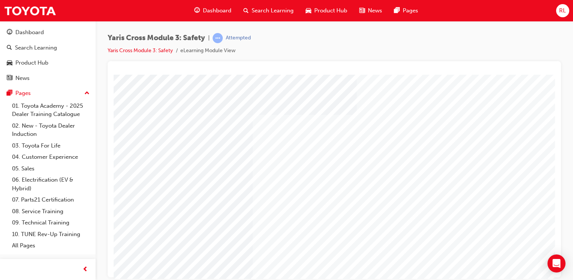
scroll to position [0, 0]
click at [326, 147] on div at bounding box center [369, 209] width 510 height 270
drag, startPoint x: 253, startPoint y: 231, endPoint x: 295, endPoint y: 218, distance: 43.7
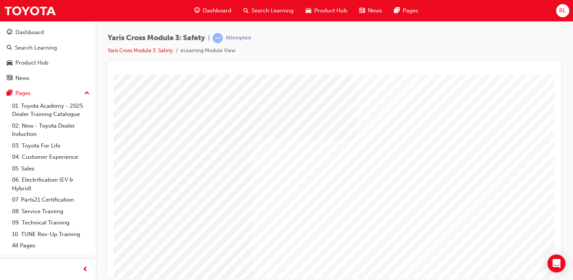
click at [561, 134] on div "Yaris Cross Module 3: Safety | Attempted Yaris Cross Module 3: Safety eLearning…" at bounding box center [334, 141] width 477 height 240
click at [240, 95] on div at bounding box center [369, 209] width 510 height 270
drag, startPoint x: 154, startPoint y: 101, endPoint x: 155, endPoint y: 106, distance: 5.5
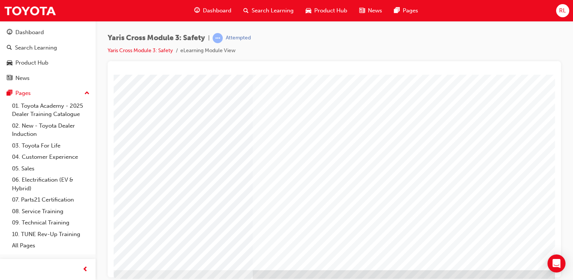
scroll to position [82, 0]
